Goal: Information Seeking & Learning: Stay updated

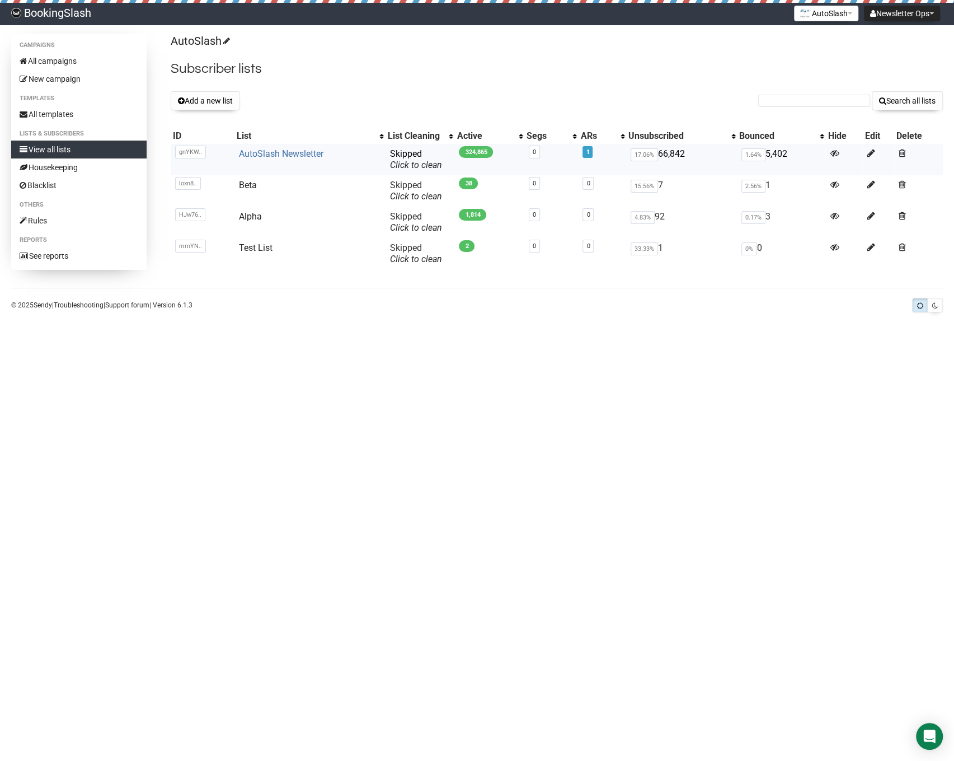
click at [298, 153] on link "AutoSlash Newsletter" at bounding box center [281, 153] width 85 height 11
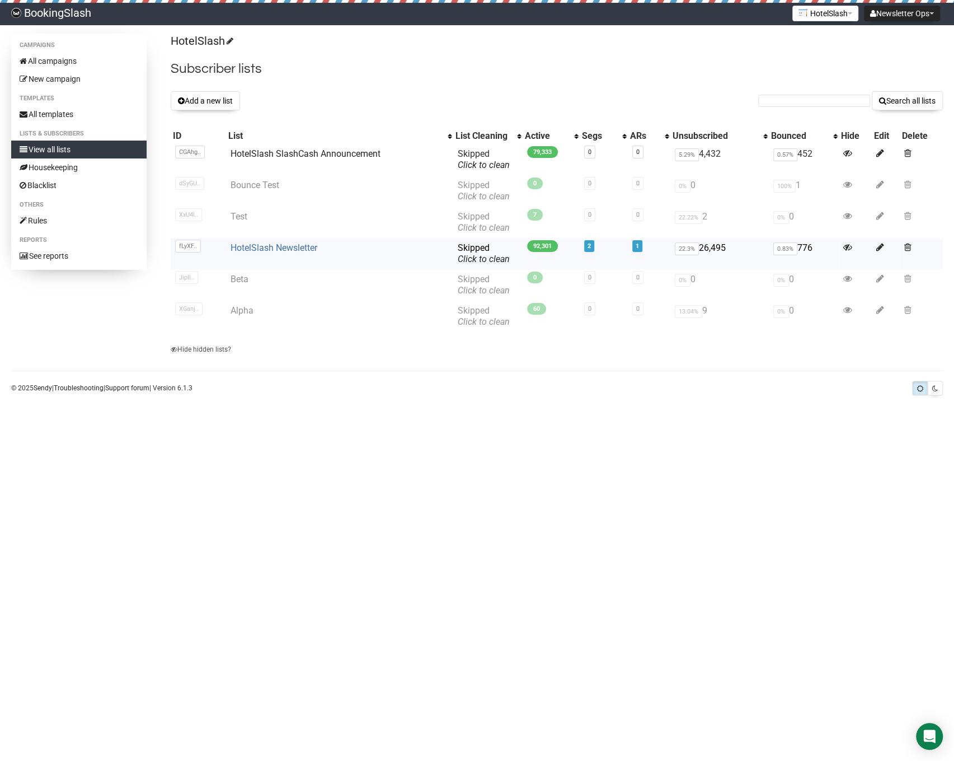
click at [272, 247] on link "HotelSlash Newsletter" at bounding box center [273, 247] width 87 height 11
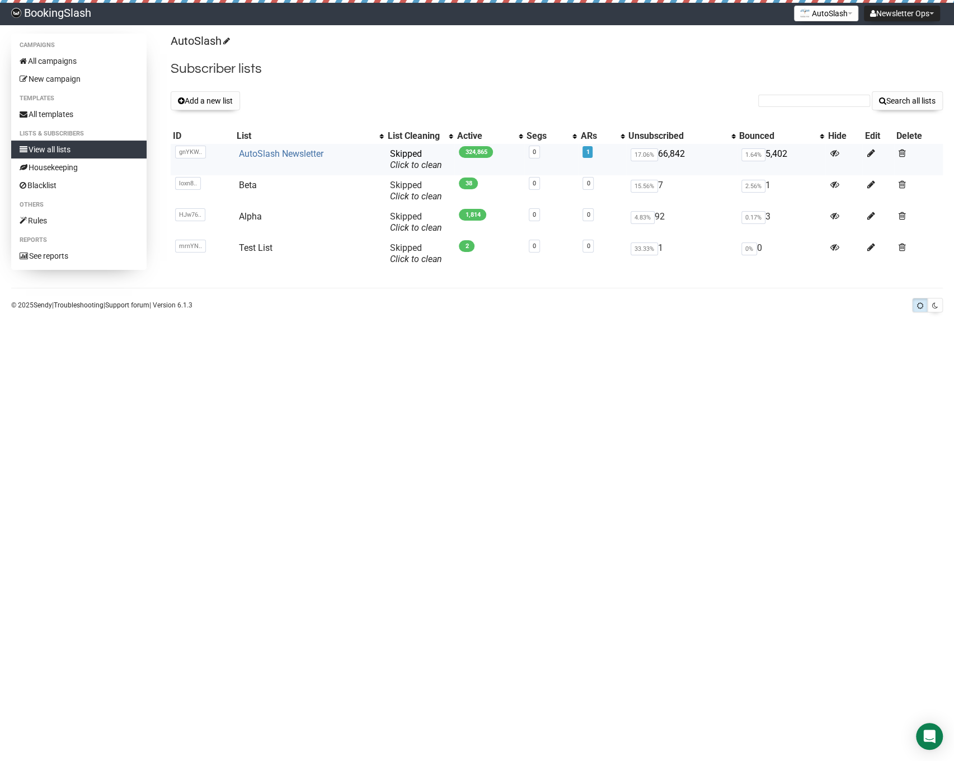
click at [300, 156] on link "AutoSlash Newsletter" at bounding box center [281, 153] width 85 height 11
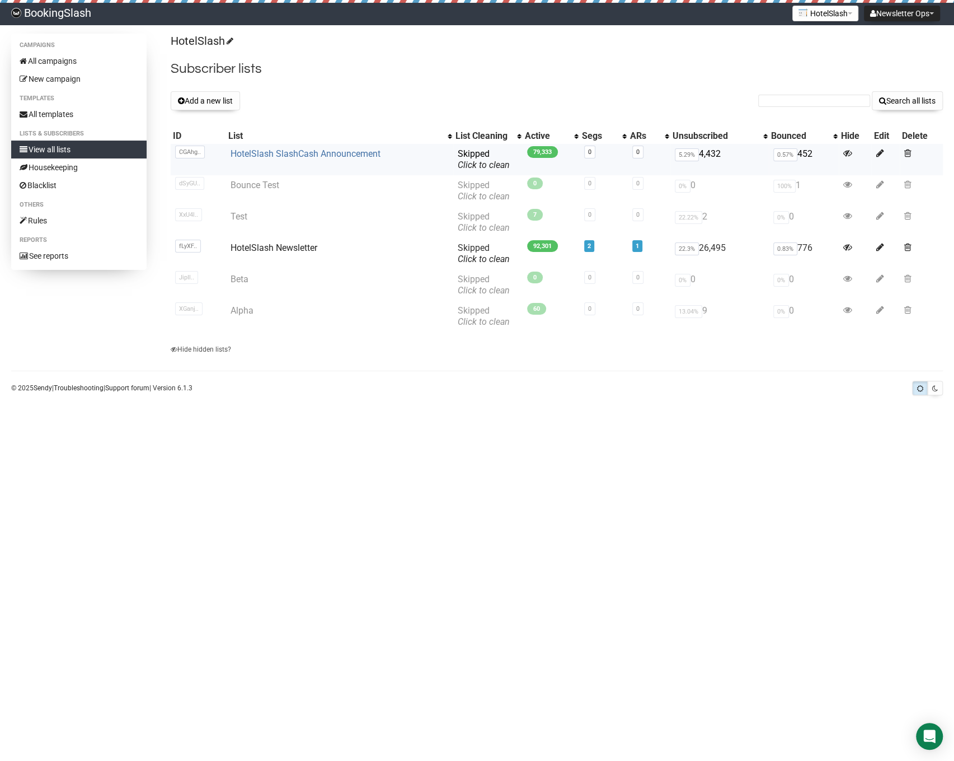
click at [305, 156] on link "HotelSlash SlashCash Announcement" at bounding box center [305, 153] width 150 height 11
click at [325, 512] on body "BookingSlash Newsletter Ops Settings Logout HotelSlash AutoSlash HotelSlash Cam…" at bounding box center [477, 380] width 954 height 761
